Goal: Information Seeking & Learning: Learn about a topic

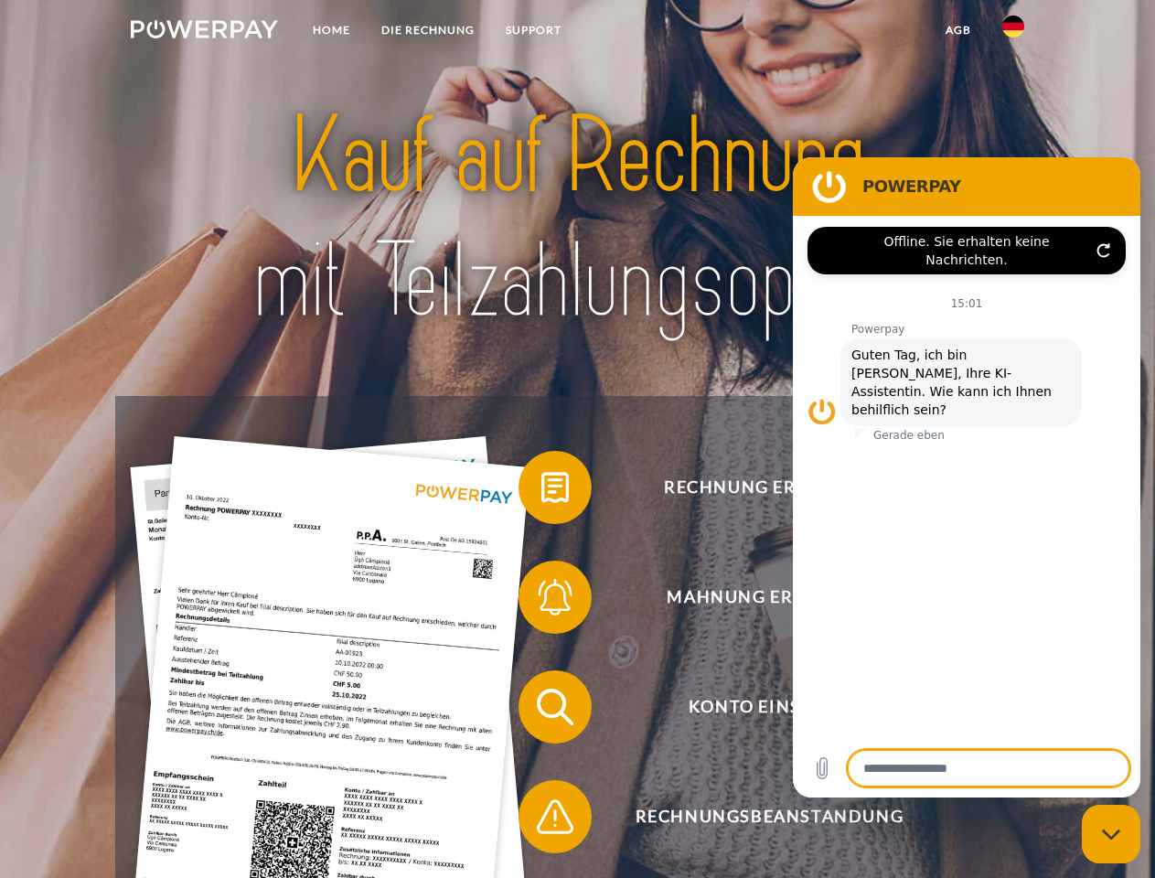
click at [204, 32] on img at bounding box center [204, 29] width 147 height 18
click at [1014, 32] on img at bounding box center [1014, 27] width 22 height 22
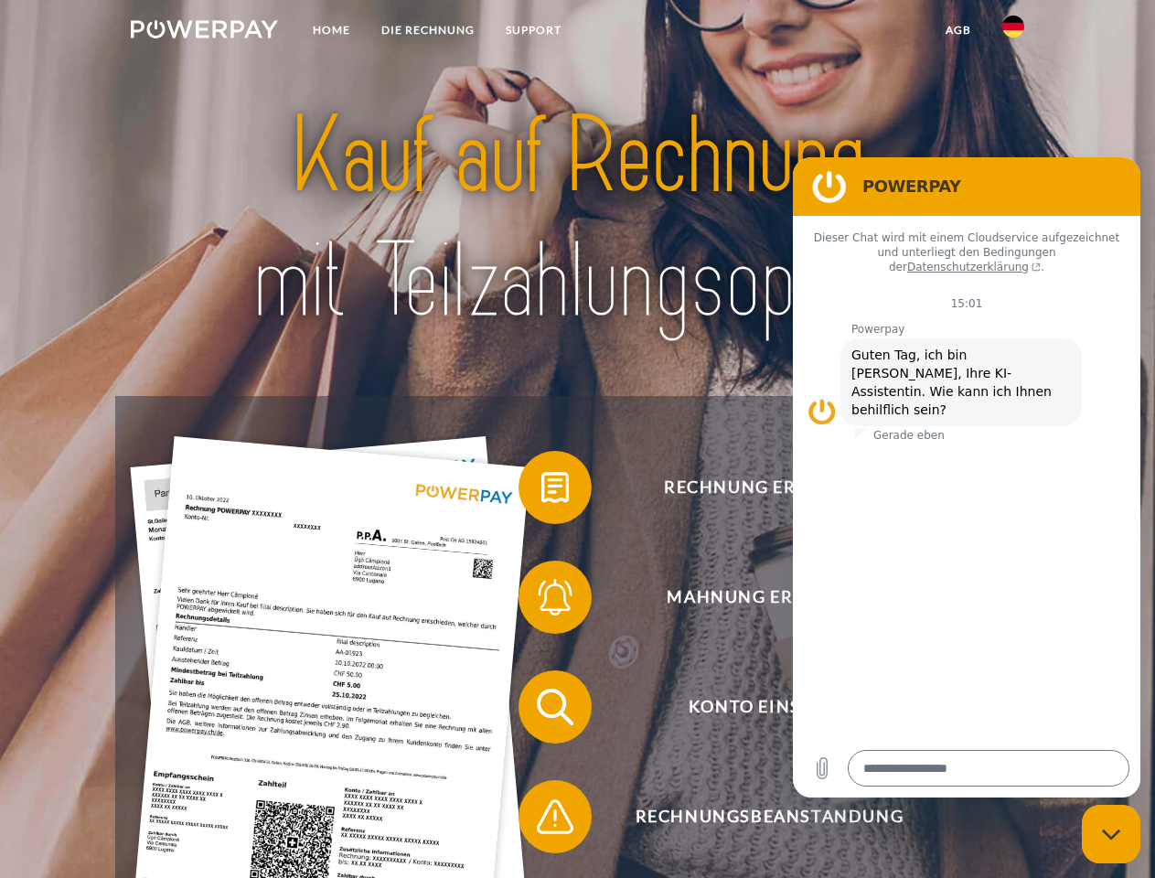
click at [958, 30] on link "agb" at bounding box center [958, 30] width 57 height 33
click at [542, 491] on span at bounding box center [527, 487] width 91 height 91
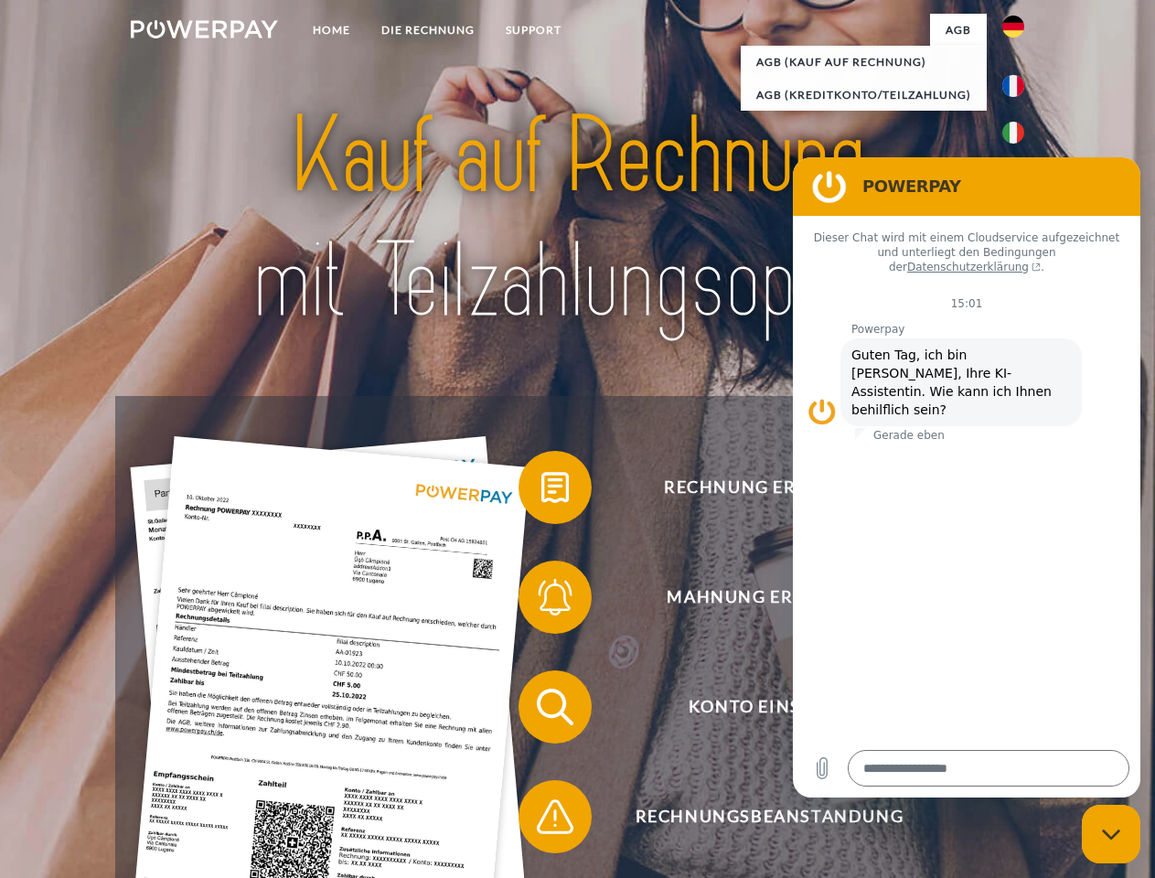
click at [542, 601] on span at bounding box center [527, 597] width 91 height 91
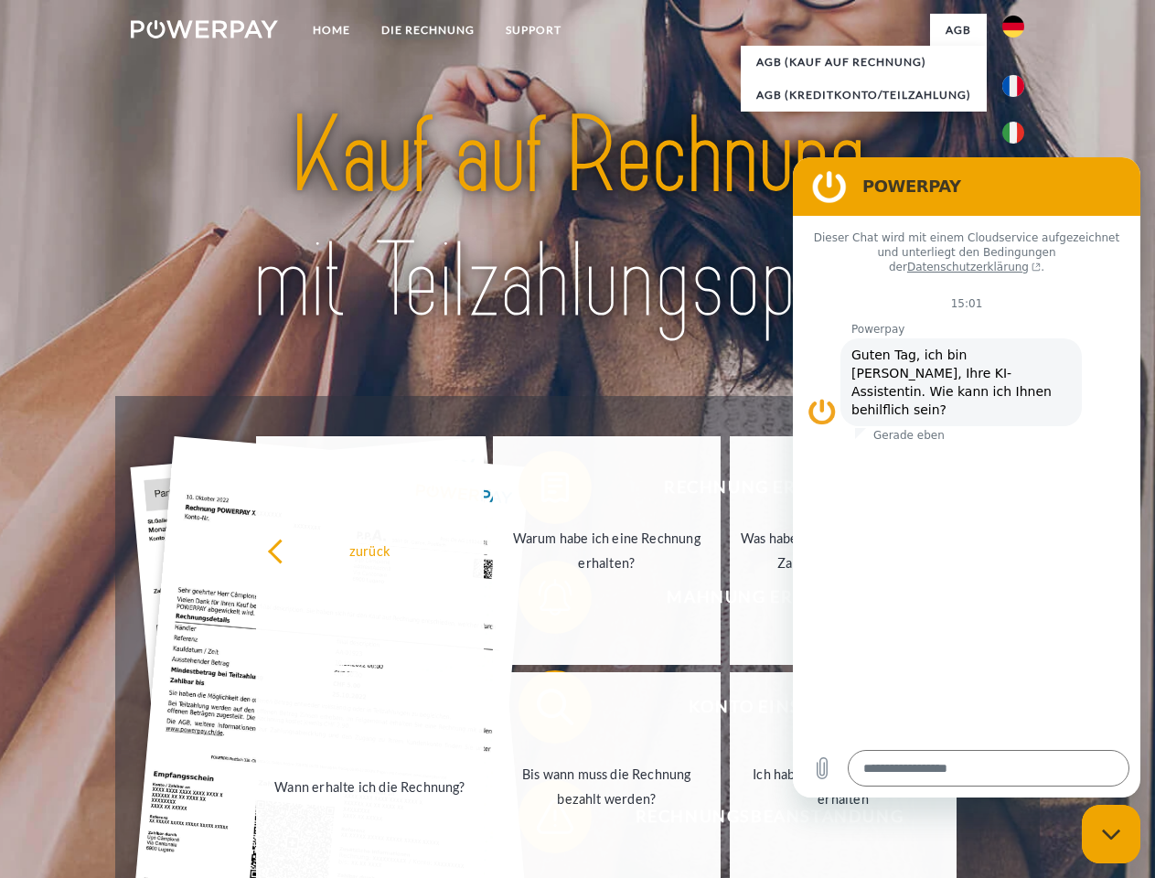
click at [542, 711] on link "Bis wann muss die Rechnung bezahlt werden?" at bounding box center [607, 786] width 228 height 229
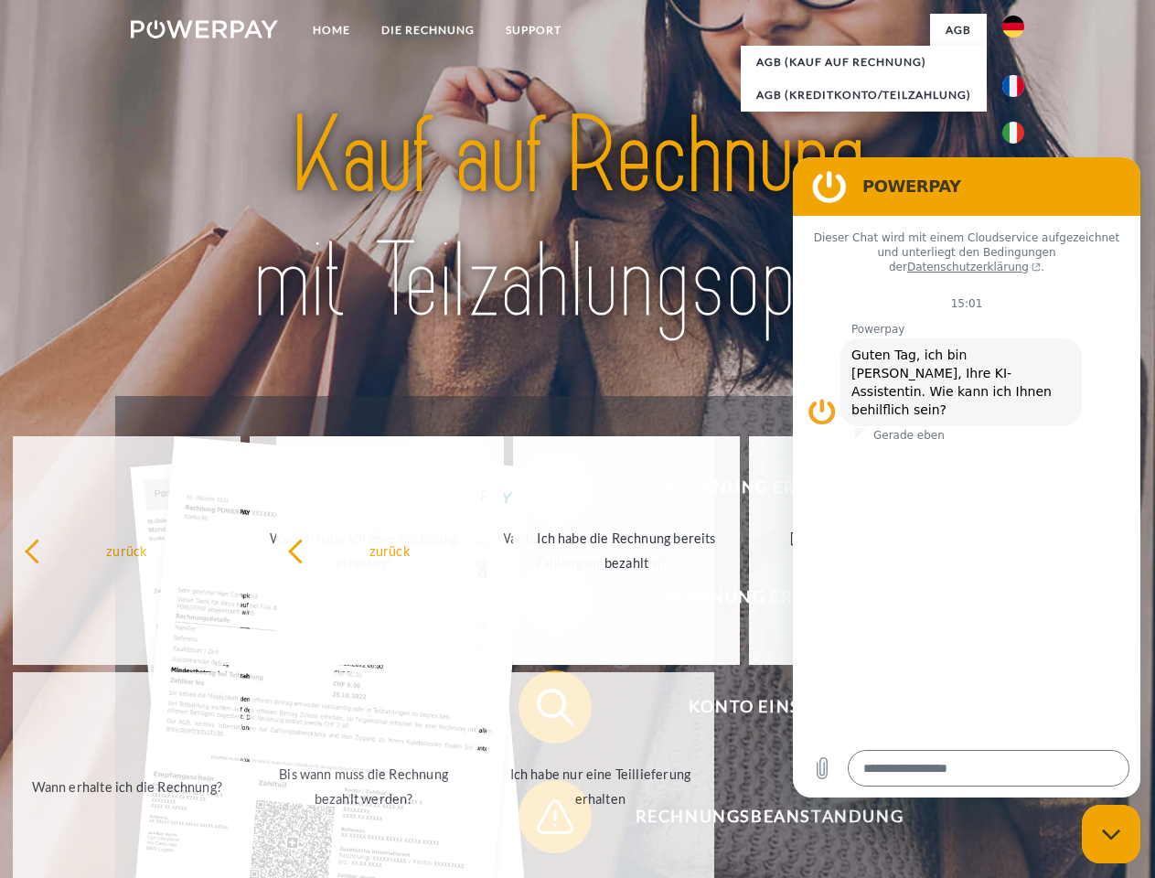
click at [542, 821] on div "Rechnung erhalten? Mahnung erhalten? Konto einsehen" at bounding box center [577, 762] width 924 height 732
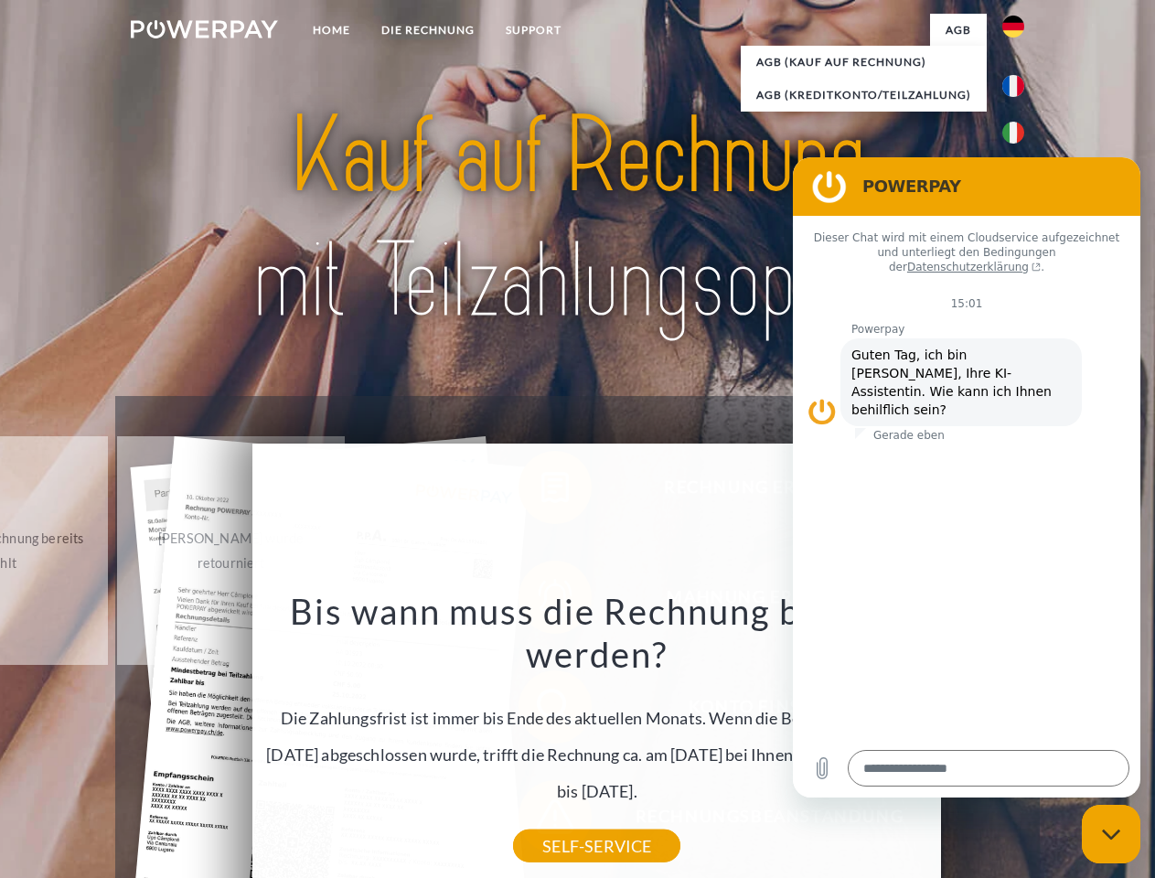
click at [1111, 834] on icon "Messaging-Fenster schließen" at bounding box center [1111, 835] width 19 height 12
type textarea "*"
